Goal: Book appointment/travel/reservation

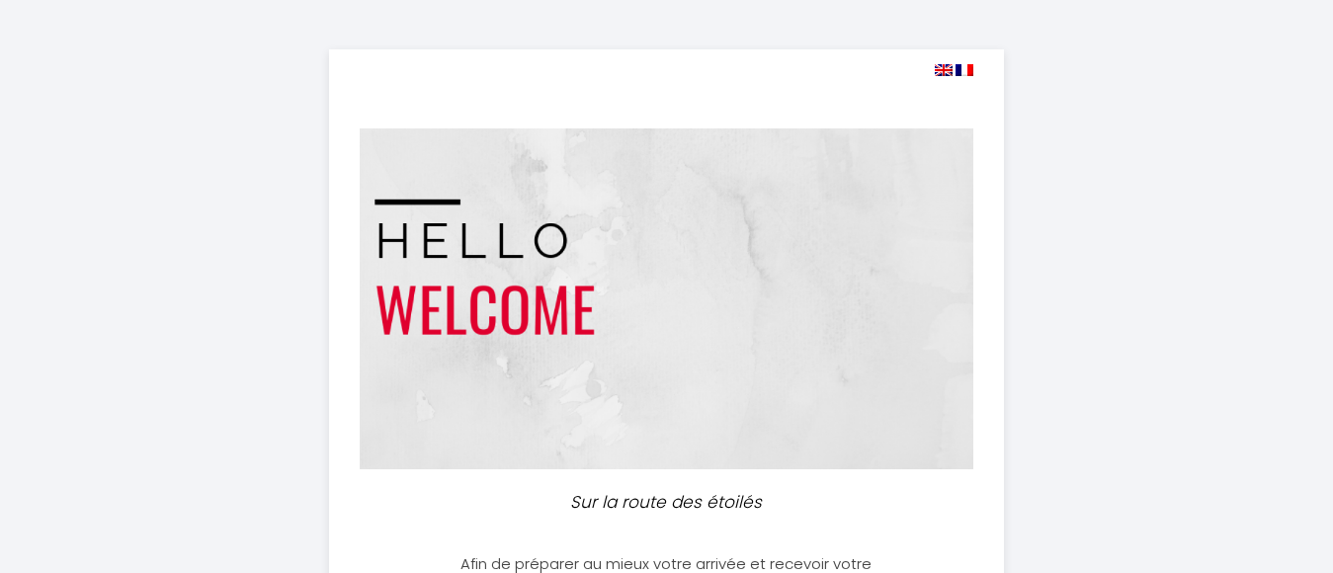
select select
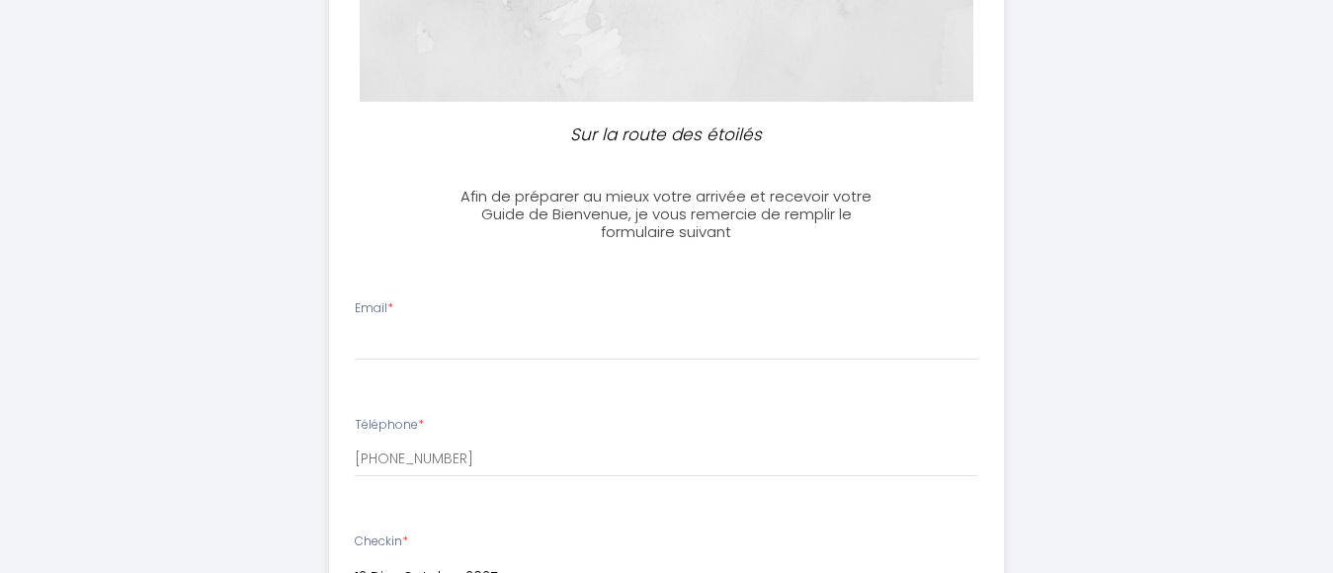
scroll to position [403, 0]
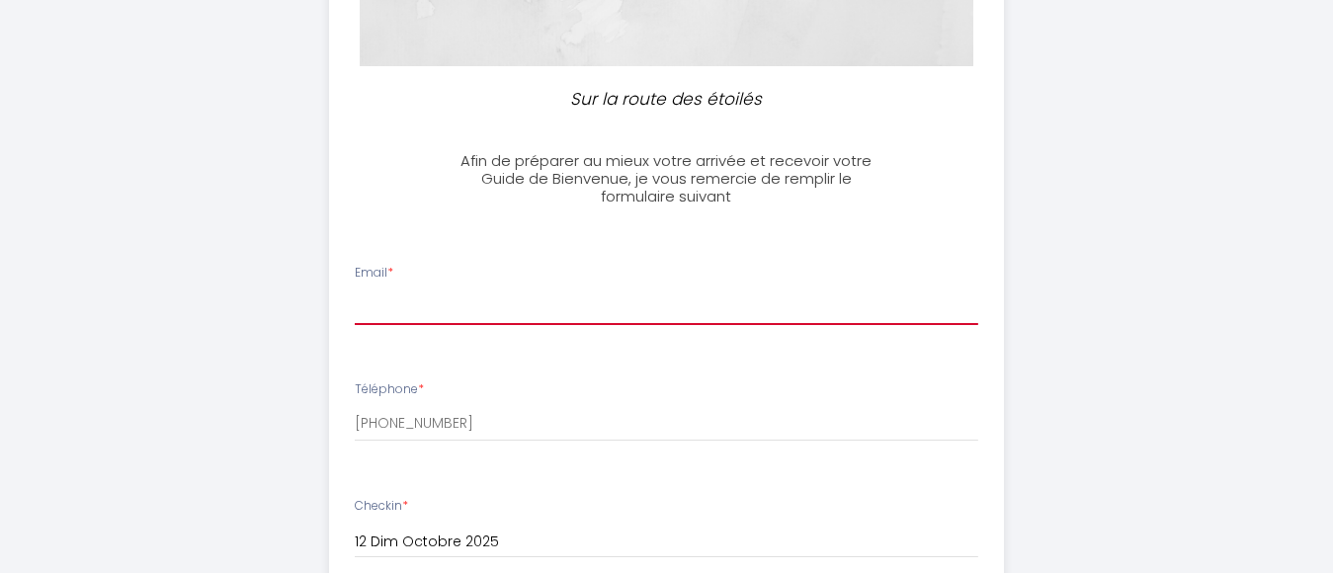
click at [743, 308] on input "Email *" at bounding box center [666, 307] width 623 height 36
click at [747, 302] on input "Email *" at bounding box center [666, 307] width 623 height 36
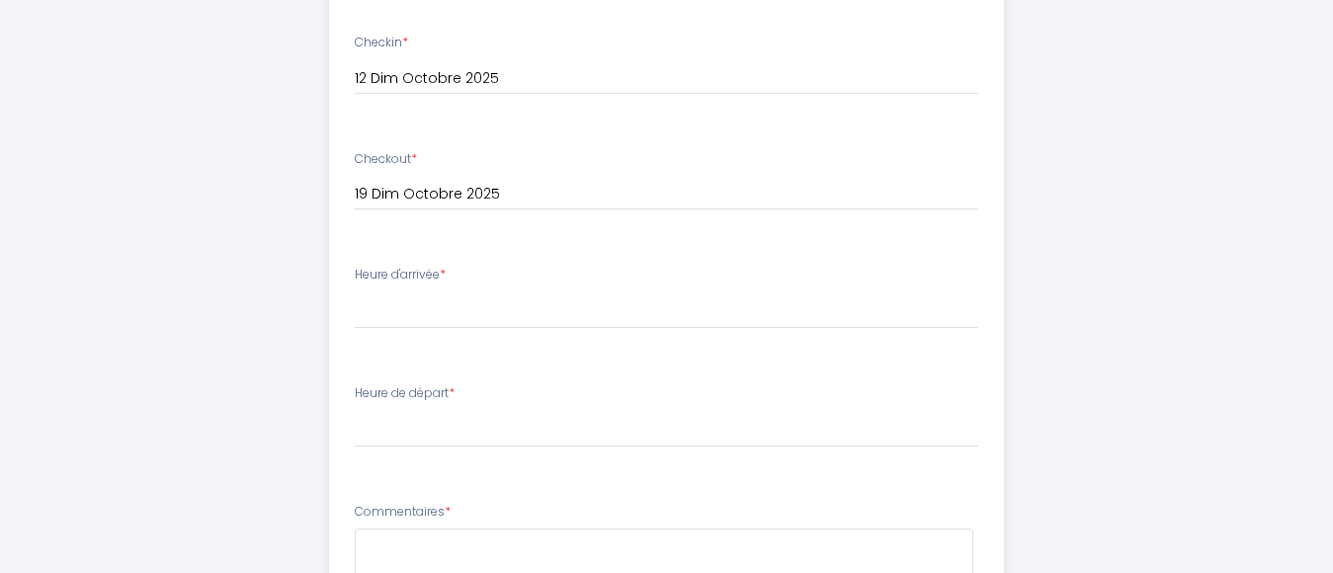
scroll to position [907, 0]
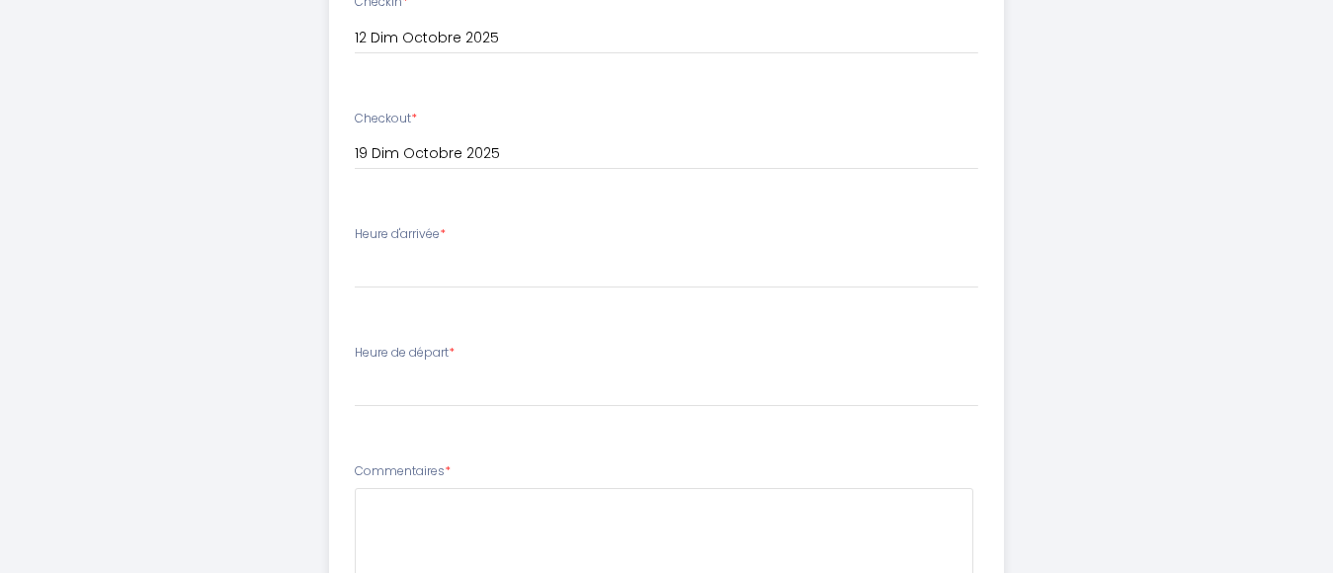
type input "[EMAIL_ADDRESS][DOMAIN_NAME]"
drag, startPoint x: 506, startPoint y: 272, endPoint x: 1073, endPoint y: 350, distance: 572.4
click at [1073, 350] on div "Sur la route des étoilés Afin de préparer au mieux votre arrivée et recevoir vo…" at bounding box center [667, 34] width 1012 height 1883
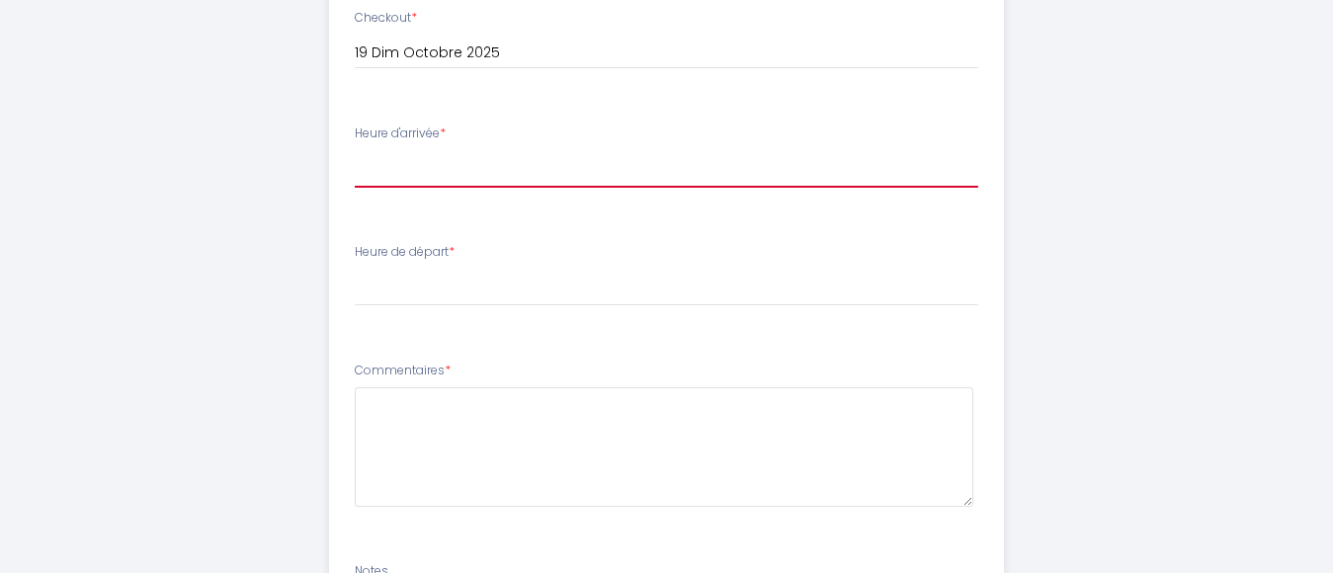
click at [355, 150] on select "17:00 17:30 18:00 18:30 19:00 19:30 20:00 20:30 21:00 21:30 22:00 22:30 23:00 2…" at bounding box center [666, 169] width 623 height 38
drag, startPoint x: 446, startPoint y: 179, endPoint x: 1096, endPoint y: 302, distance: 661.6
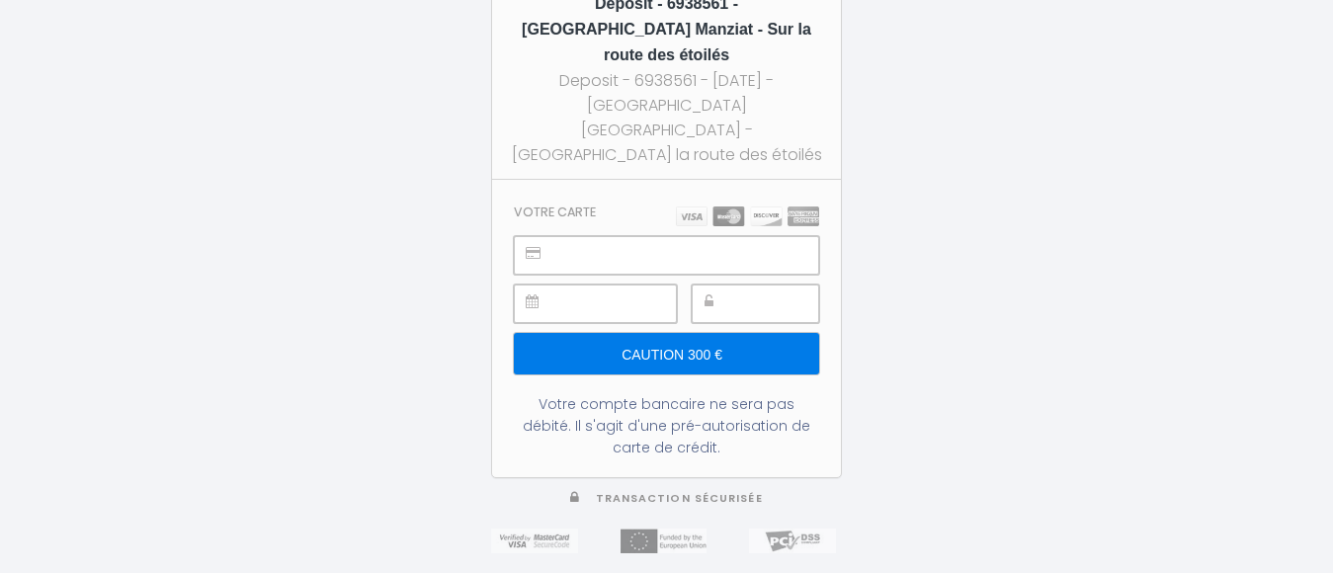
click at [745, 333] on input "Caution 300 €" at bounding box center [666, 353] width 305 height 41
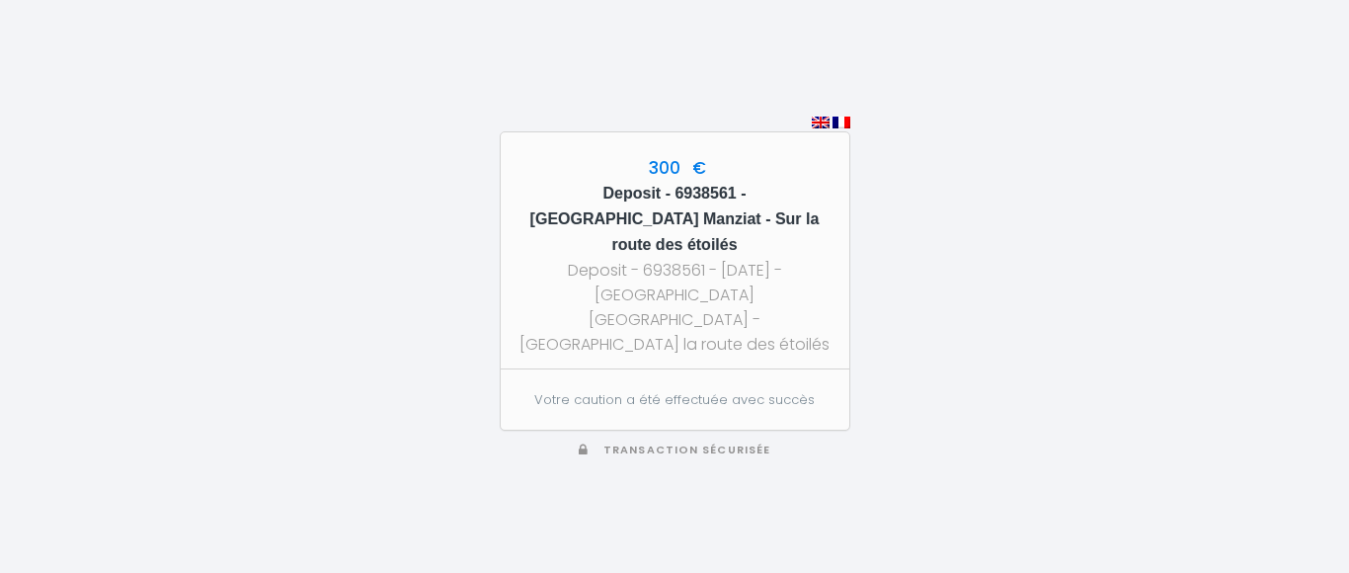
click at [1107, 35] on div "300 € Deposit - 6938561 - [GEOGRAPHIC_DATA] Manziat - Sur la route des étoilés …" at bounding box center [674, 286] width 1349 height 573
